Goal: Task Accomplishment & Management: Use online tool/utility

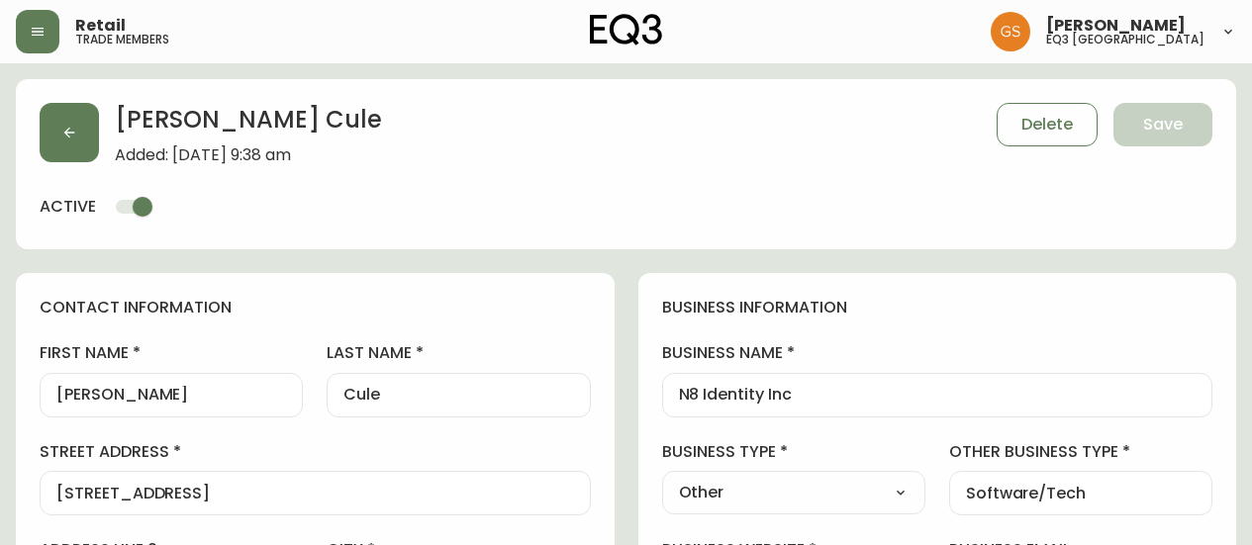
select select "ON"
select select "CA"
select select "CA_EN"
select select "Other"
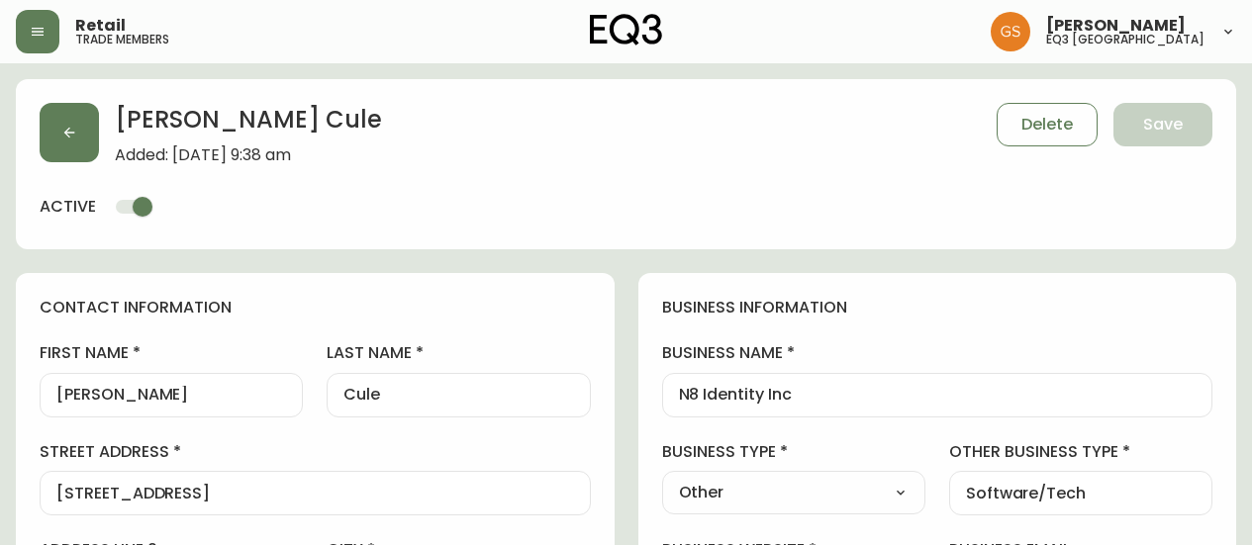
select select "cjw10z96q005b6gs00r6w7pwt"
select select "false"
click at [32, 38] on icon "button" at bounding box center [38, 32] width 16 height 16
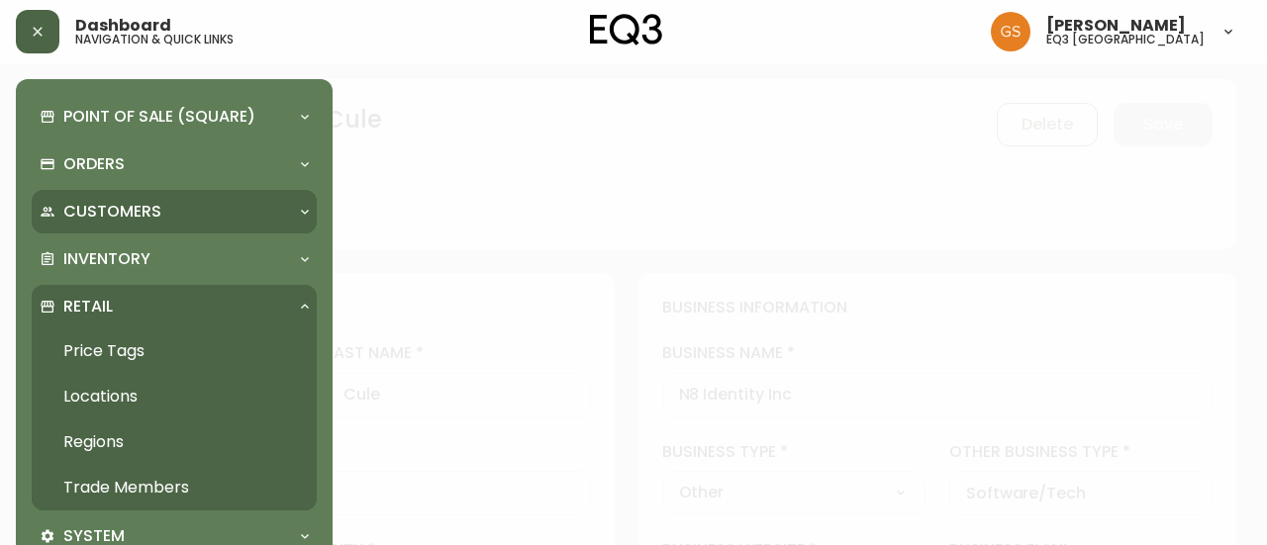
click at [295, 213] on div at bounding box center [305, 212] width 32 height 16
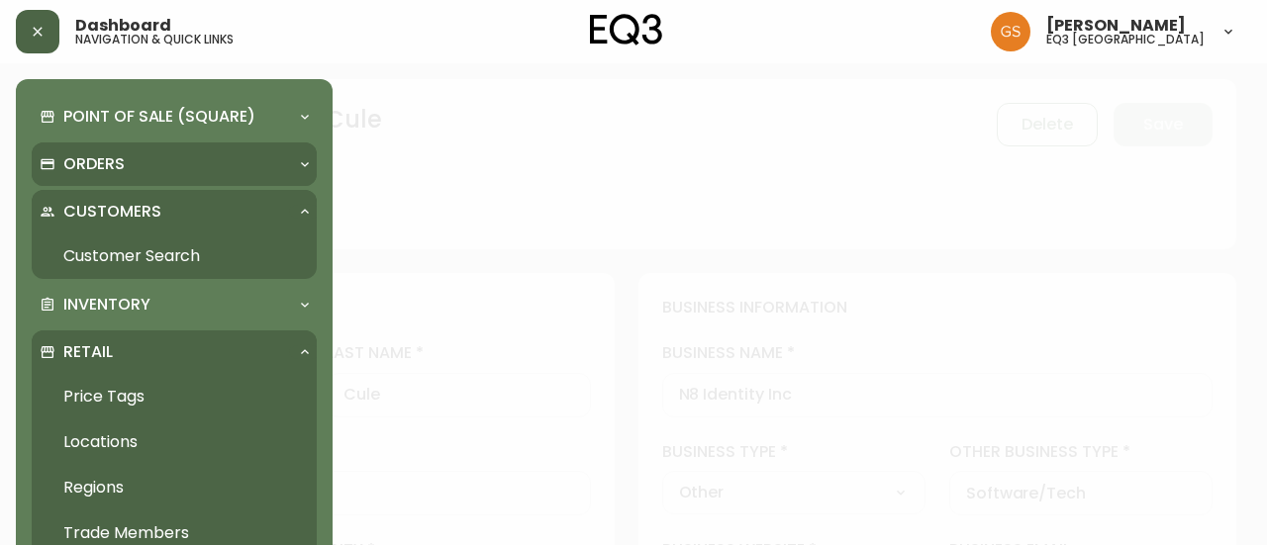
click at [164, 171] on div "Orders" at bounding box center [164, 164] width 249 height 22
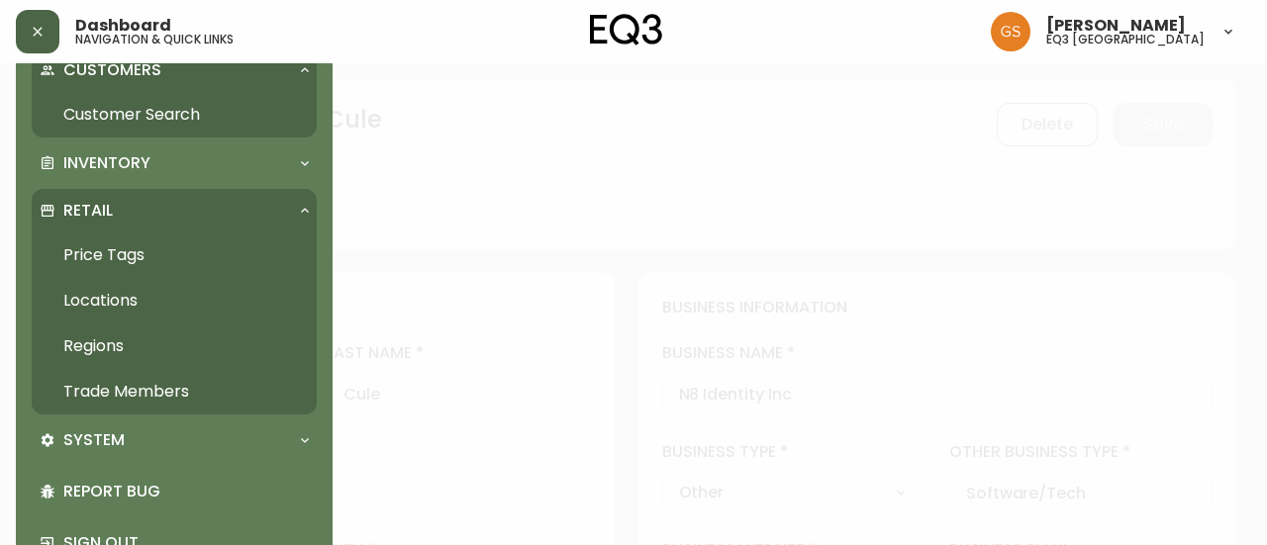
scroll to position [234, 0]
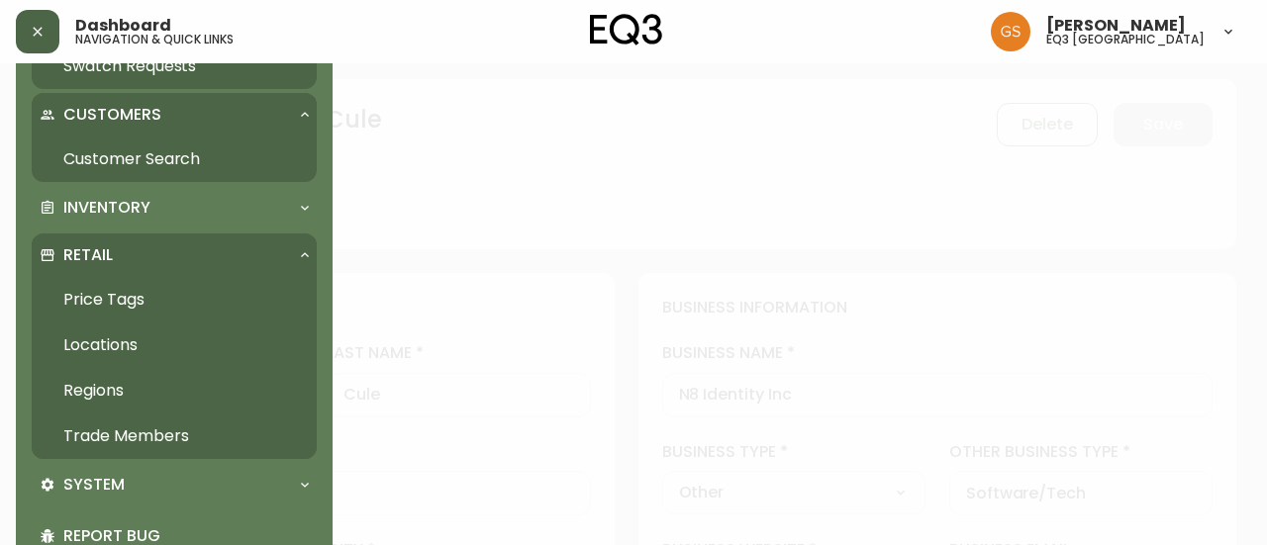
click at [88, 257] on p "Retail" at bounding box center [88, 256] width 50 height 22
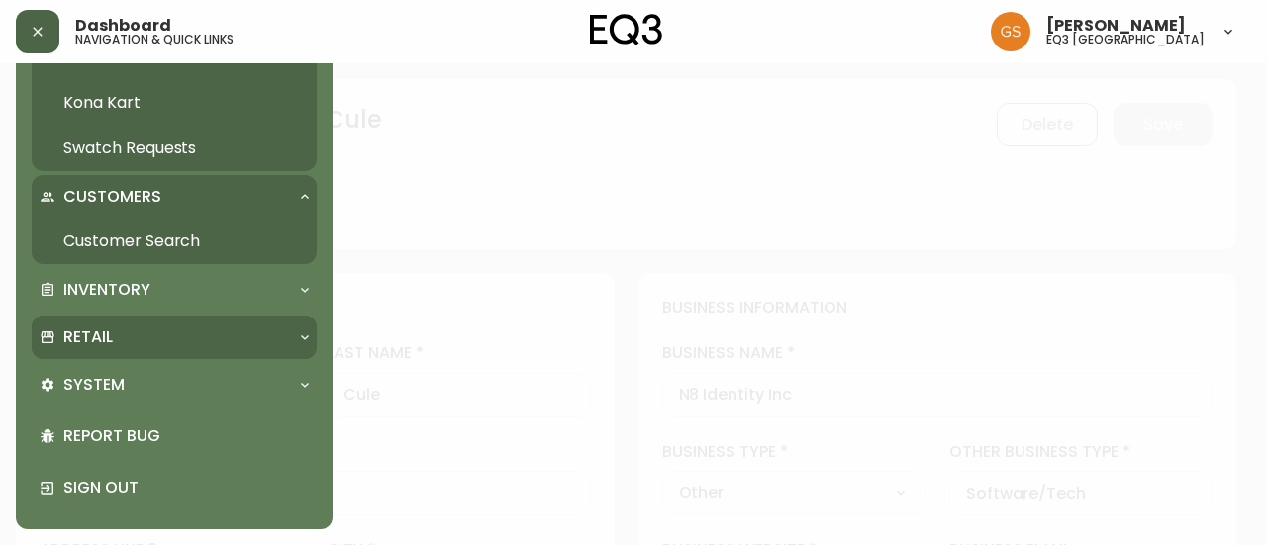
scroll to position [150, 0]
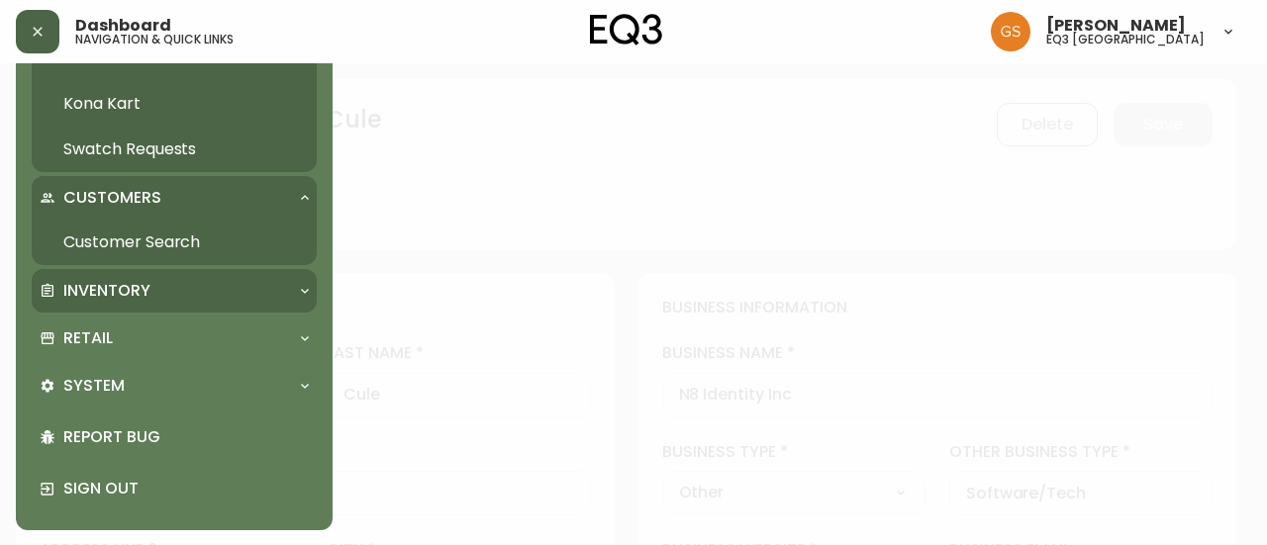
click at [183, 302] on div "Inventory" at bounding box center [174, 291] width 285 height 44
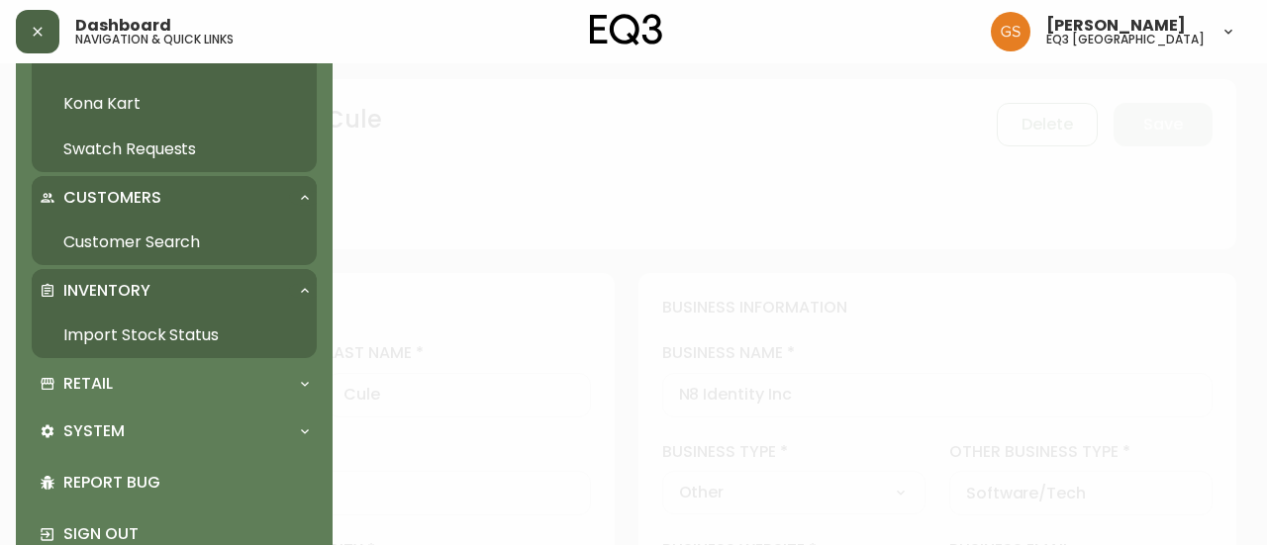
click at [160, 339] on link "Import Stock Status" at bounding box center [174, 336] width 285 height 46
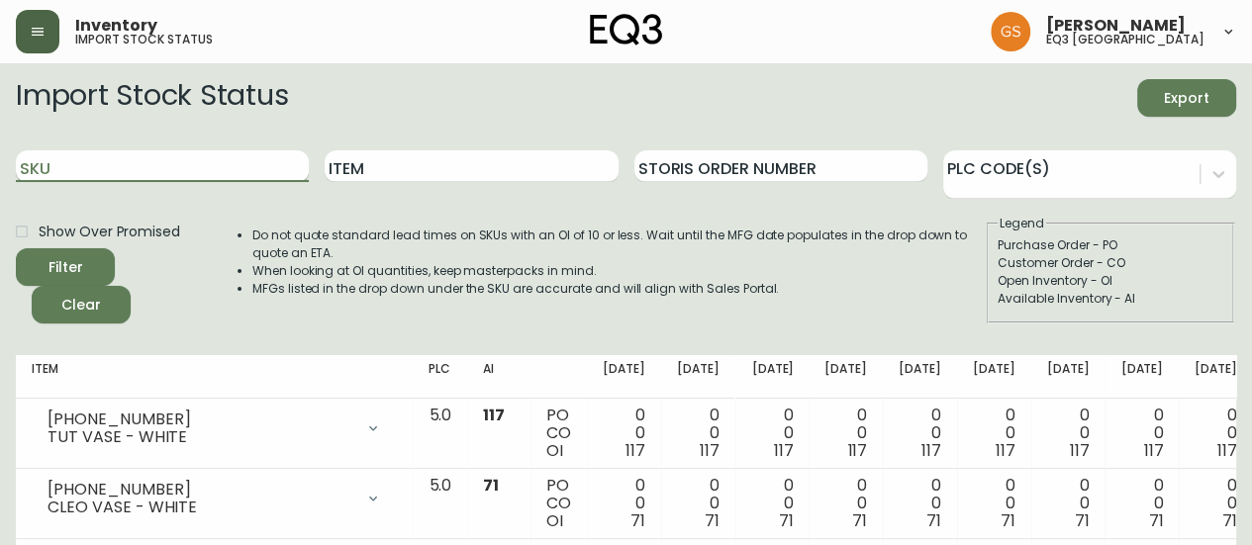
click at [135, 163] on input "SKU" at bounding box center [162, 166] width 293 height 32
paste input "3020-622-4"
type input "3020-622-4"
click at [16, 248] on button "Filter" at bounding box center [65, 267] width 99 height 38
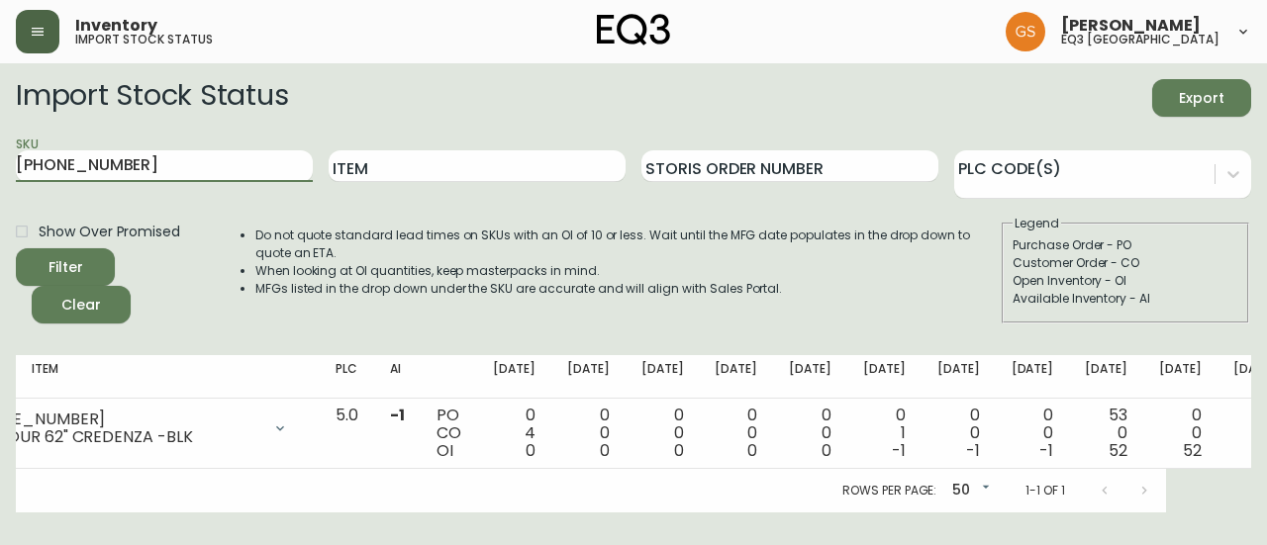
scroll to position [0, 87]
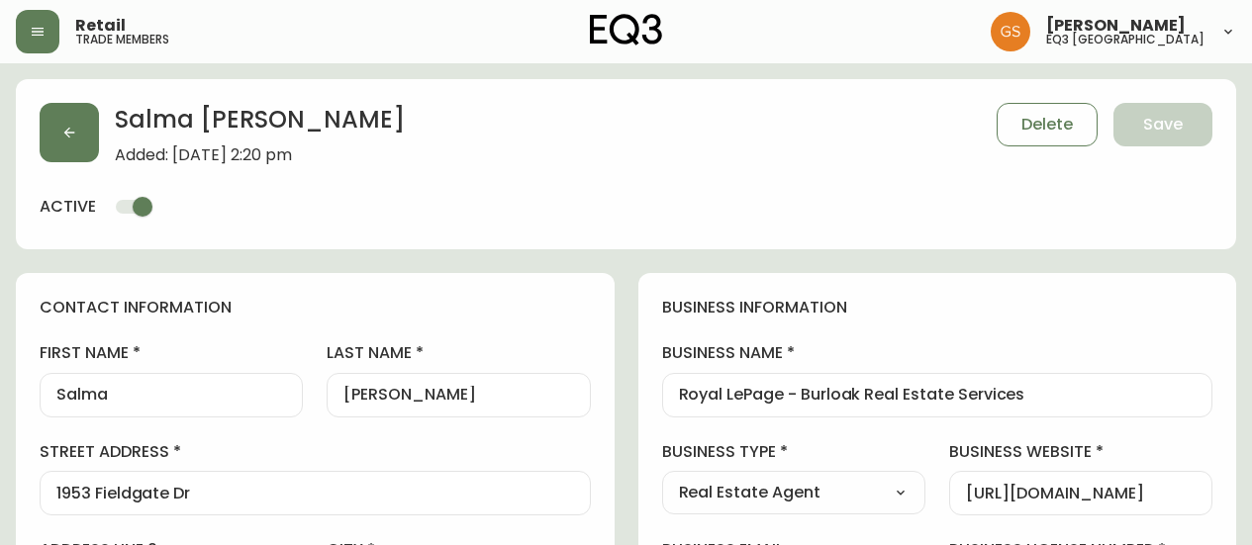
select select "ON"
select select "CA"
select select "CA_EN"
select select "Other"
select select "Real Estate Agent"
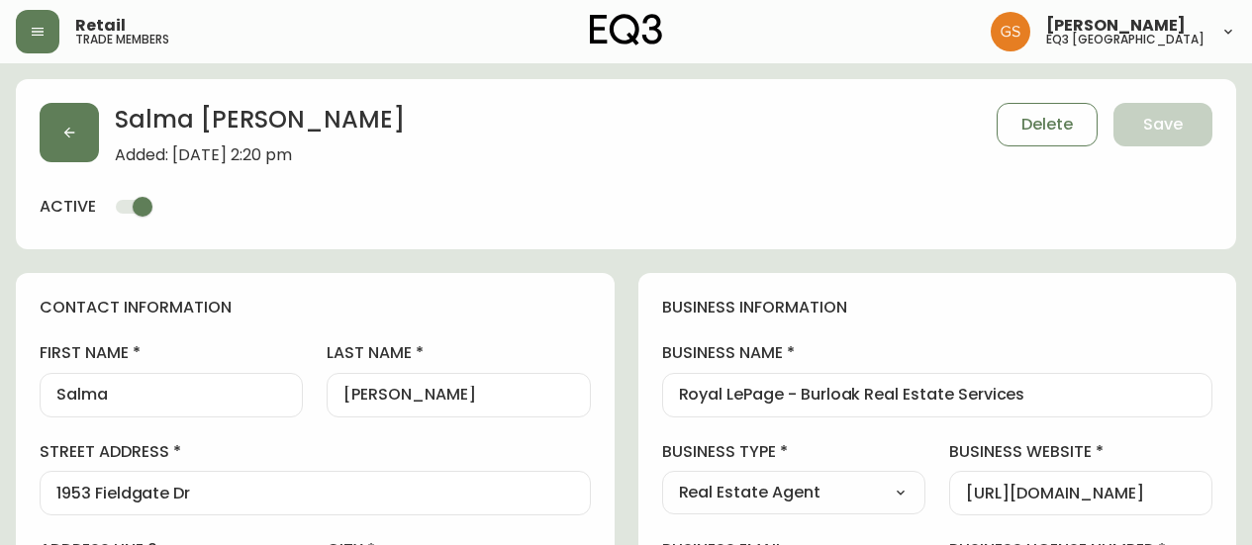
select select "cjw10z96q005b6gs00r6w7pwt"
select select "false"
